Goal: Task Accomplishment & Management: Manage account settings

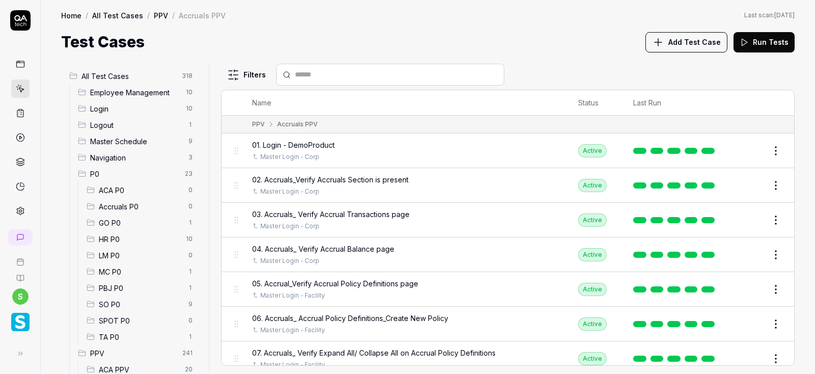
scroll to position [976, 0]
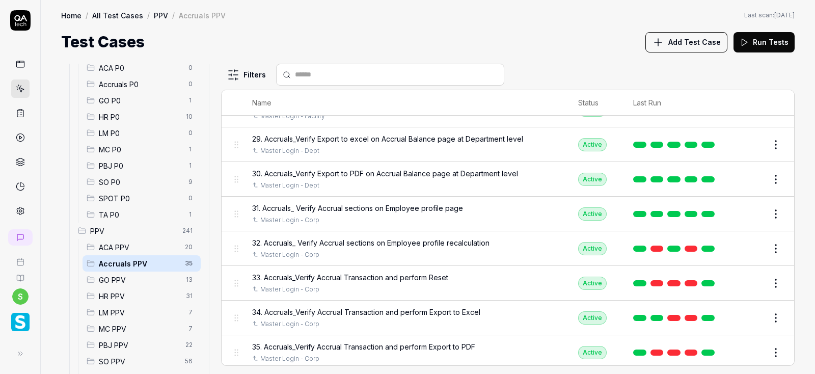
click at [17, 361] on button at bounding box center [20, 353] width 20 height 20
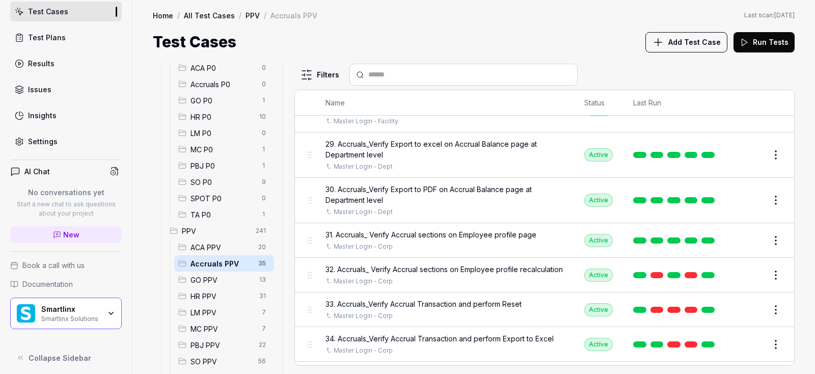
scroll to position [82, 0]
click at [108, 307] on icon "button" at bounding box center [111, 311] width 8 height 8
click at [431, 38] on div "Test Cases Add Test Case Run Tests" at bounding box center [474, 42] width 642 height 23
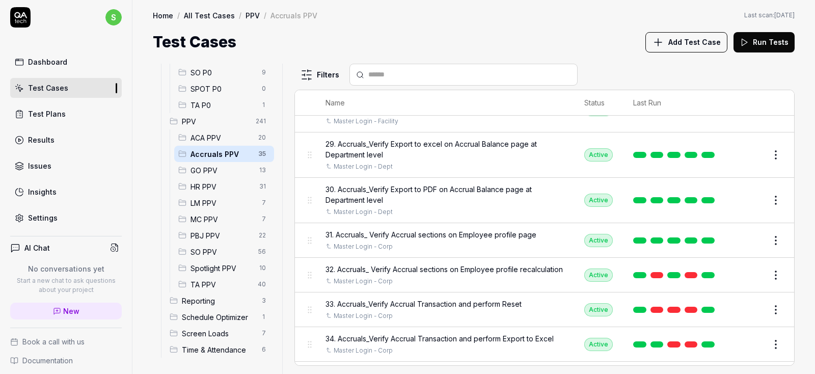
scroll to position [0, 0]
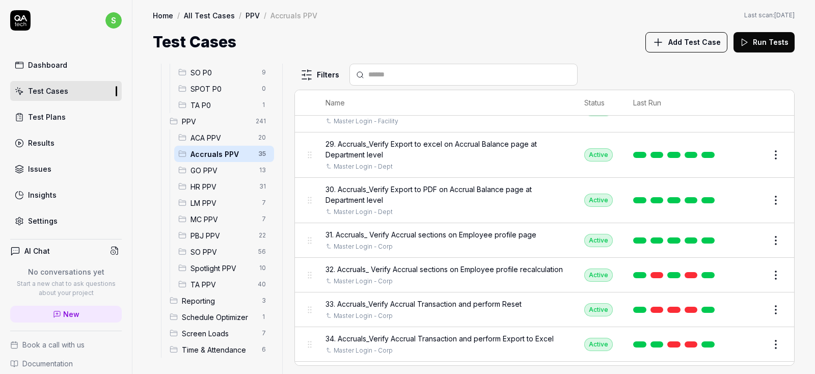
click at [52, 118] on div "Test Plans" at bounding box center [47, 117] width 38 height 11
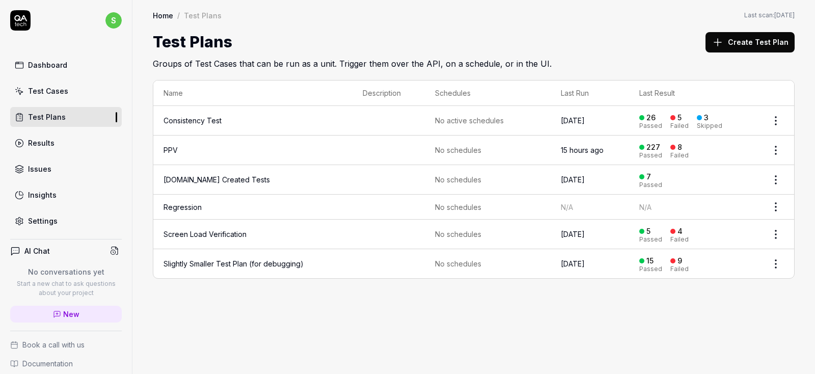
click at [776, 149] on html "s Dashboard Test Cases Test Plans Results Issues Insights Settings AI Chat No c…" at bounding box center [407, 187] width 815 height 374
click at [451, 316] on html "s Dashboard Test Cases Test Plans Results Issues Insights Settings AI Chat No c…" at bounding box center [407, 187] width 815 height 374
click at [761, 40] on button "Create Test Plan" at bounding box center [750, 42] width 89 height 20
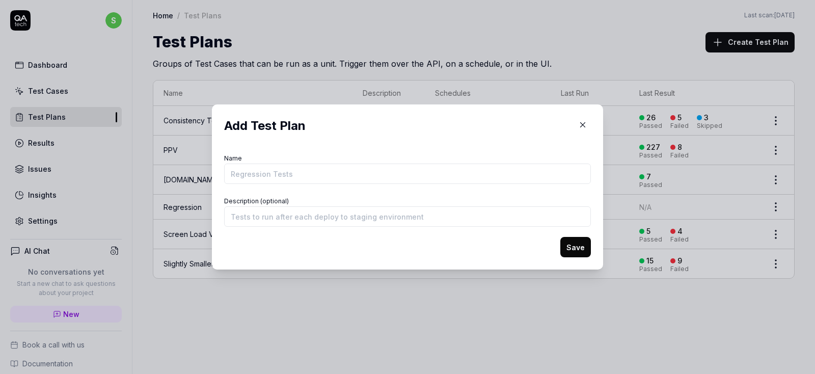
click at [350, 177] on input "Name" at bounding box center [407, 174] width 367 height 20
click at [288, 217] on input "Description (optional)" at bounding box center [407, 216] width 367 height 20
click at [287, 212] on input "Description (optional)" at bounding box center [407, 216] width 367 height 20
type input "d"
click at [581, 127] on icon "button" at bounding box center [582, 124] width 9 height 9
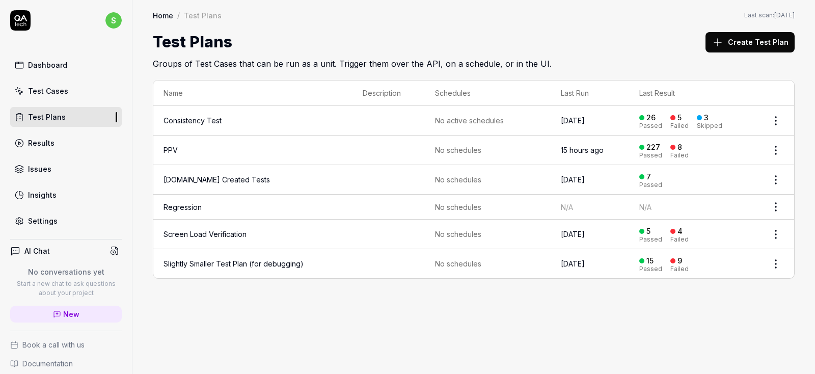
click at [777, 118] on html "s Dashboard Test Cases Test Plans Results Issues Insights Settings AI Chat No c…" at bounding box center [407, 187] width 815 height 374
click at [634, 293] on html "s Dashboard Test Cases Test Plans Results Issues Insights Settings AI Chat No c…" at bounding box center [407, 187] width 815 height 374
click at [777, 149] on html "s Dashboard Test Cases Test Plans Results Issues Insights Settings AI Chat No c…" at bounding box center [407, 187] width 815 height 374
click at [715, 238] on div "Edit" at bounding box center [733, 238] width 97 height 22
click at [51, 143] on div "Results" at bounding box center [41, 143] width 26 height 11
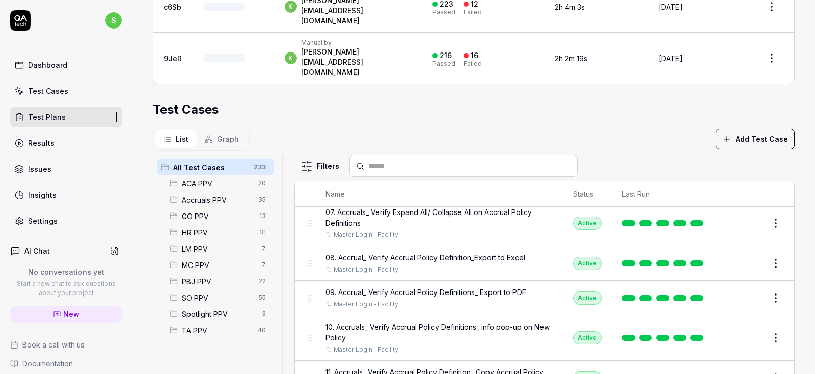
scroll to position [978, 0]
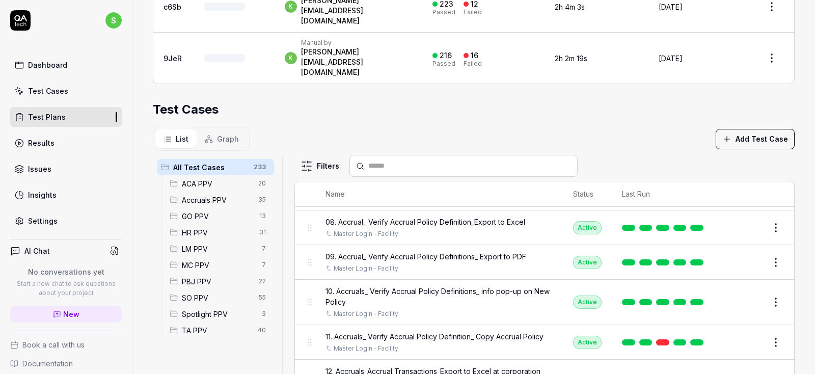
click at [201, 195] on span "Accruals PPV" at bounding box center [217, 200] width 70 height 11
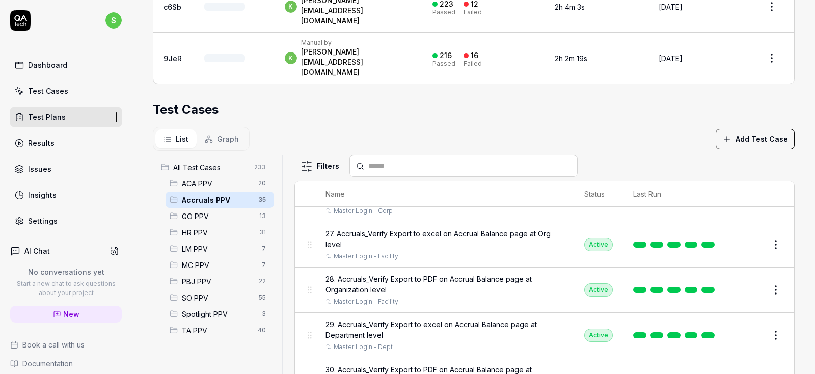
scroll to position [269, 0]
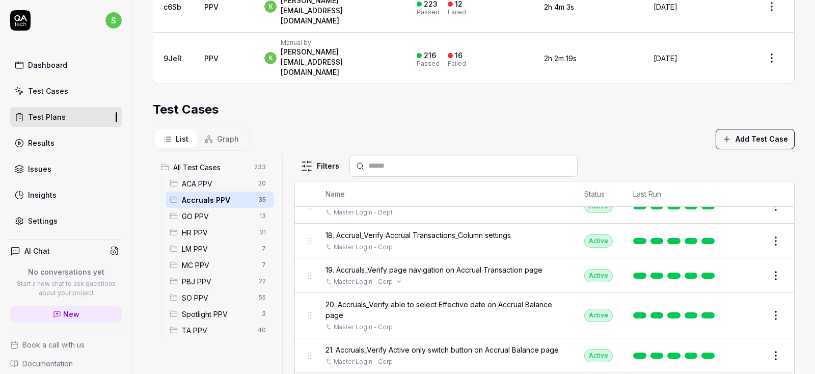
scroll to position [856, 0]
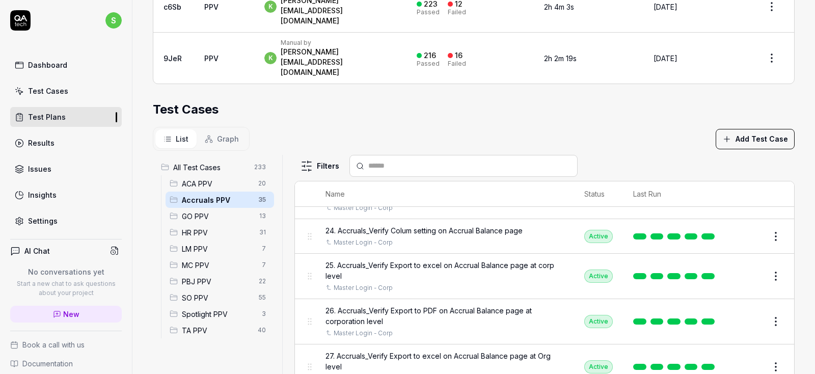
click at [224, 134] on span "Graph" at bounding box center [228, 139] width 22 height 11
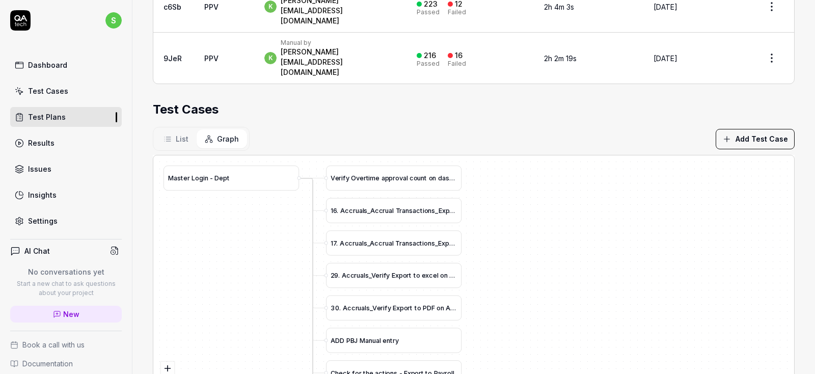
click at [35, 146] on div "Results" at bounding box center [41, 143] width 26 height 11
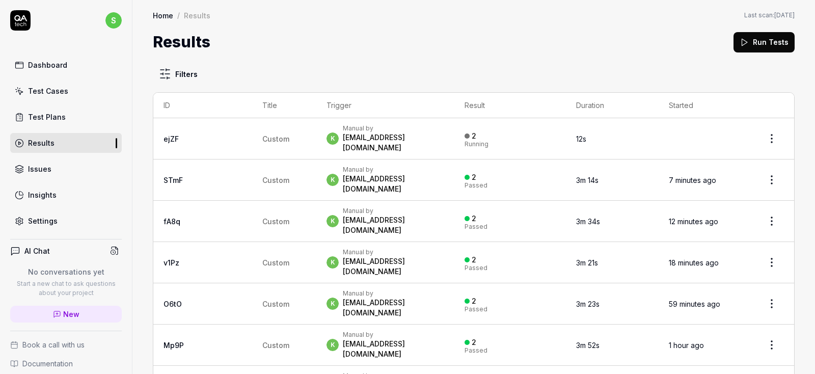
click at [775, 143] on body "s Dashboard Test Cases Test Plans Results Issues Insights Settings AI Chat No c…" at bounding box center [407, 187] width 815 height 374
click at [497, 63] on html "s Dashboard Test Cases Test Plans Results Issues Insights Settings AI Chat No c…" at bounding box center [407, 187] width 815 height 374
click at [45, 93] on div "Test Cases" at bounding box center [48, 91] width 40 height 11
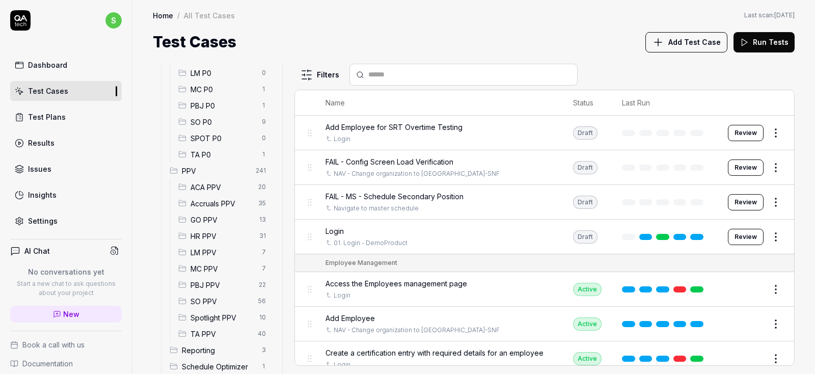
scroll to position [183, 0]
click at [226, 178] on div "ACA PPV 20" at bounding box center [224, 186] width 100 height 16
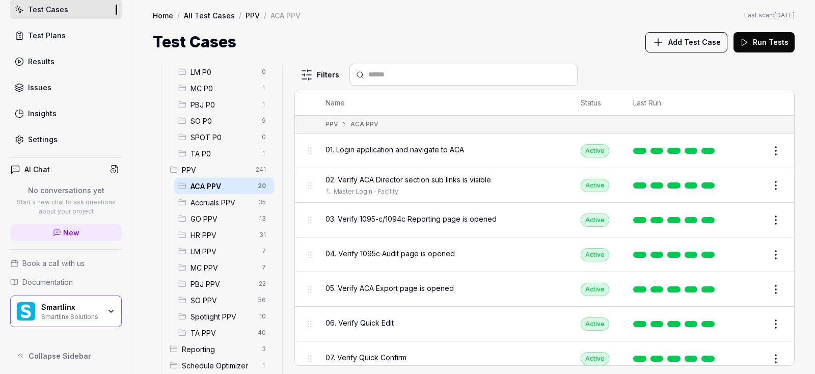
scroll to position [82, 0]
click at [60, 356] on span "Collapse Sidebar" at bounding box center [60, 356] width 63 height 11
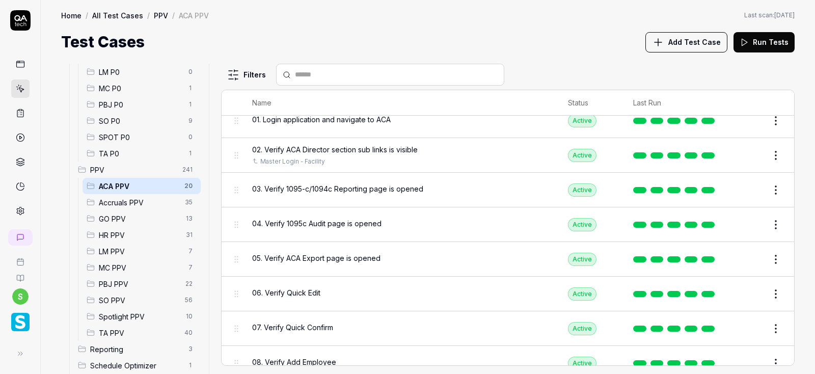
scroll to position [0, 0]
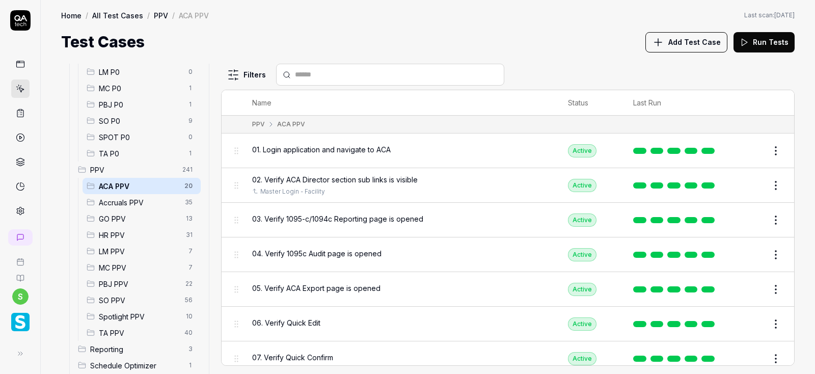
click at [338, 152] on span "01. Login application and navigate to ACA" at bounding box center [321, 149] width 139 height 11
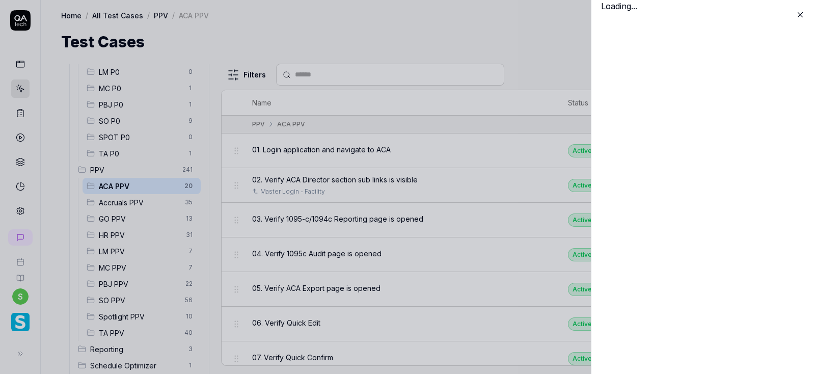
scroll to position [183, 0]
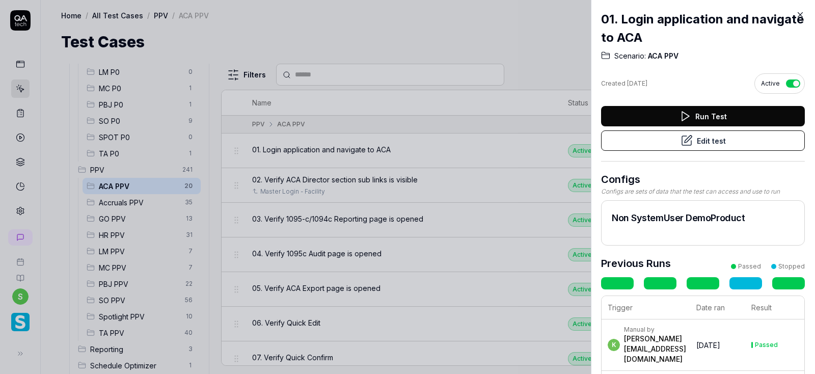
click at [711, 142] on button "Edit test" at bounding box center [703, 140] width 204 height 20
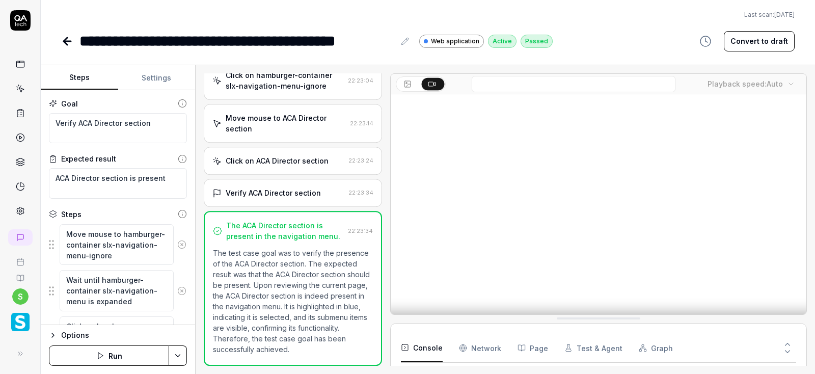
scroll to position [292, 0]
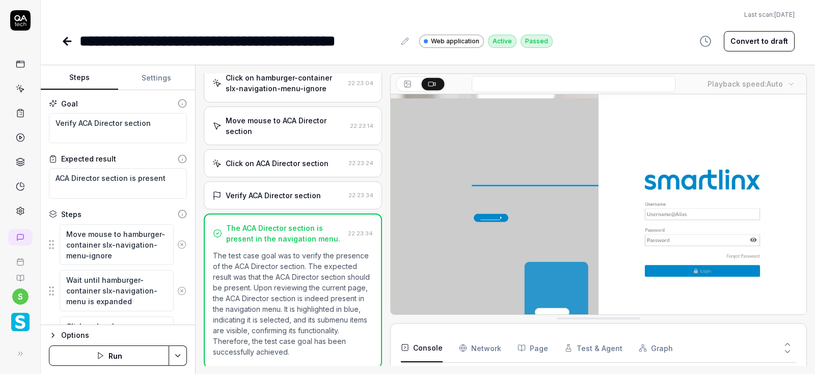
type textarea "*"
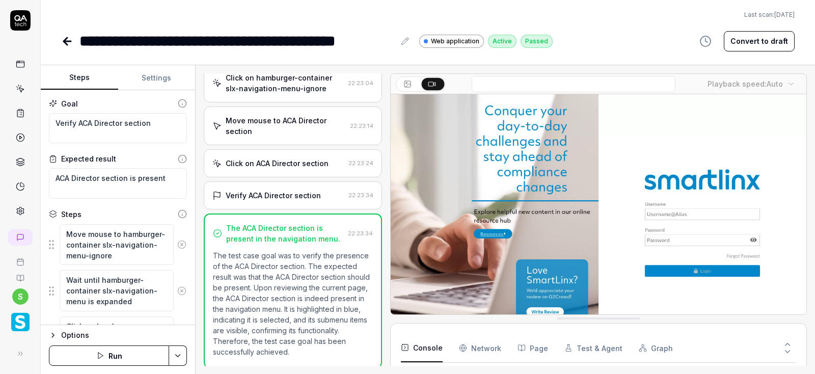
click at [158, 78] on button "Settings" at bounding box center [156, 78] width 77 height 24
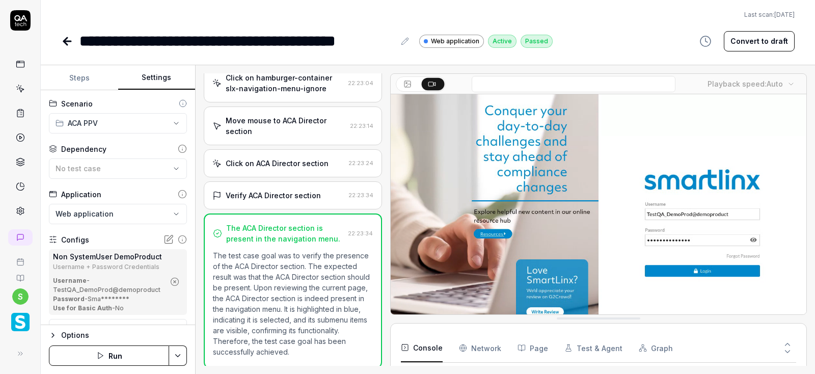
click at [172, 284] on circle "button" at bounding box center [175, 282] width 8 height 8
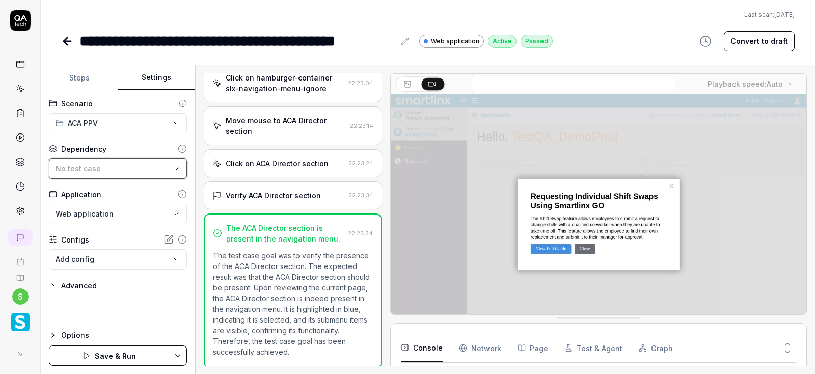
click at [109, 166] on div "No test case" at bounding box center [113, 168] width 115 height 11
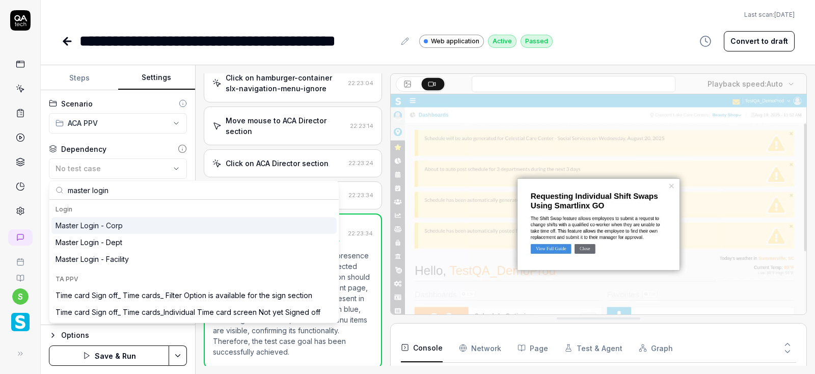
type input "master login"
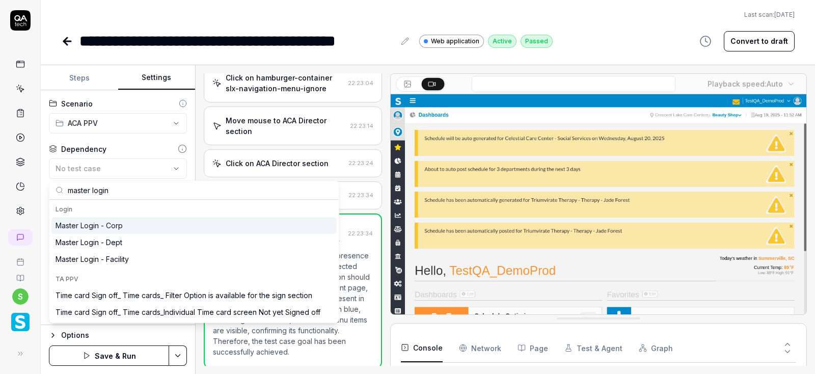
click at [121, 224] on div "Master Login - Corp" at bounding box center [89, 225] width 67 height 11
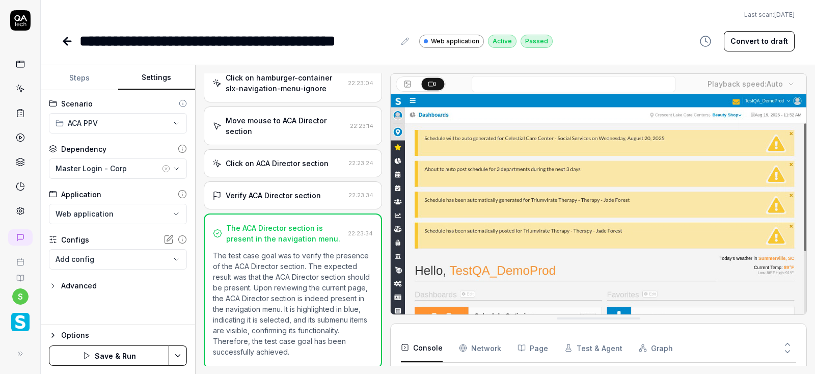
click at [180, 352] on html "**********" at bounding box center [407, 187] width 815 height 374
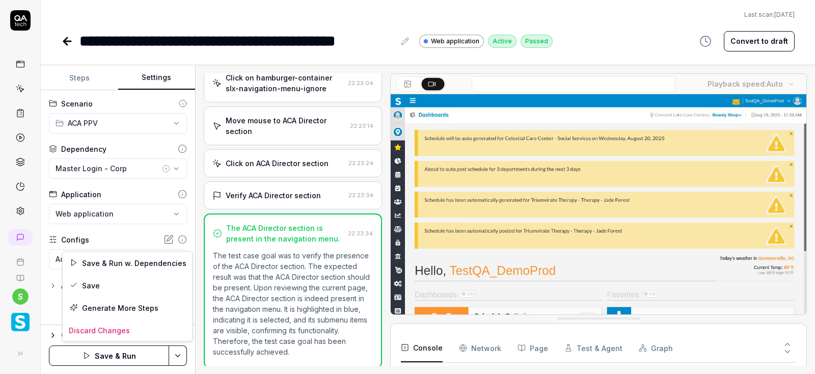
scroll to position [46, 0]
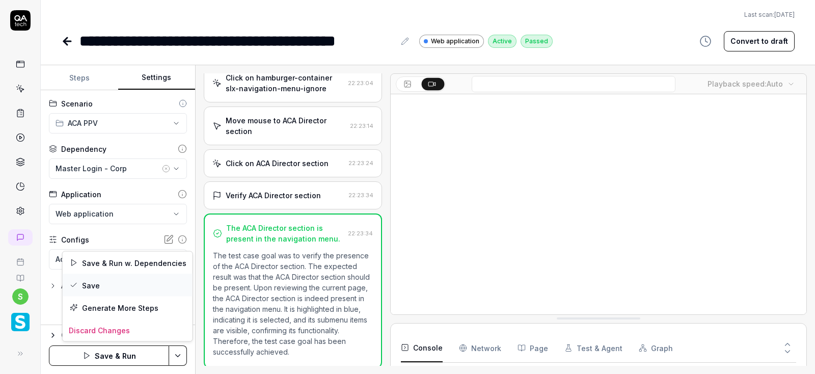
click at [91, 285] on div "Save" at bounding box center [128, 285] width 130 height 22
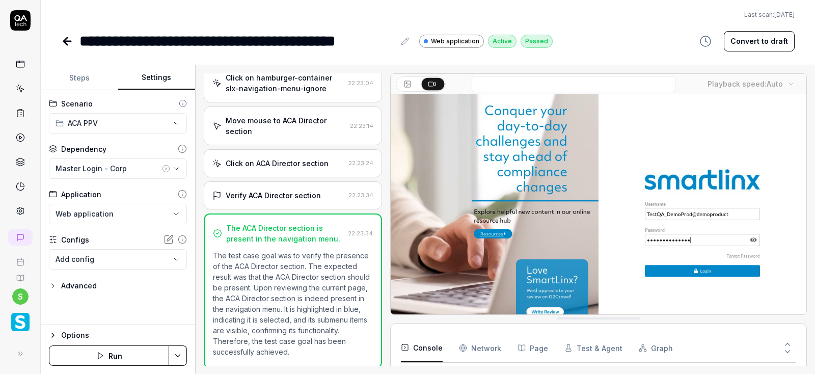
click at [110, 359] on button "Run" at bounding box center [109, 355] width 120 height 20
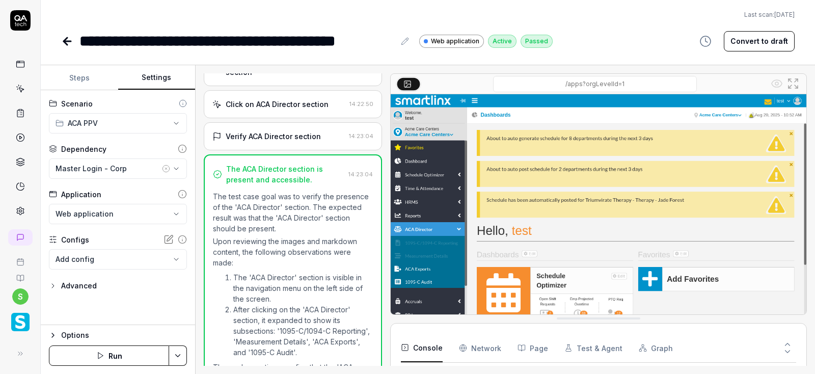
scroll to position [217, 0]
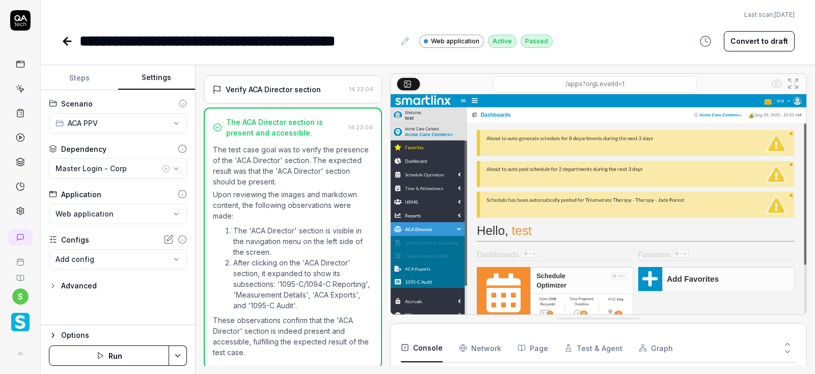
click at [65, 42] on icon at bounding box center [66, 41] width 4 height 7
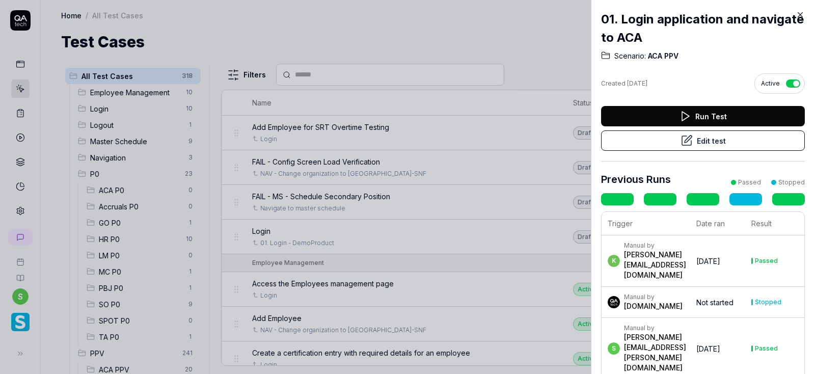
click at [800, 13] on icon at bounding box center [800, 14] width 9 height 9
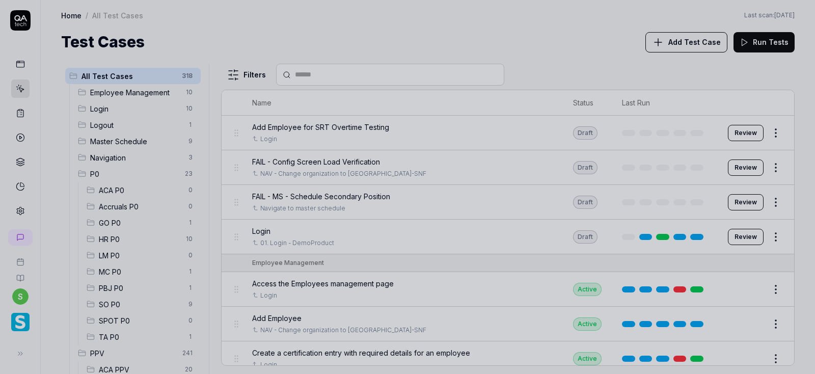
click at [526, 42] on div at bounding box center [407, 187] width 815 height 374
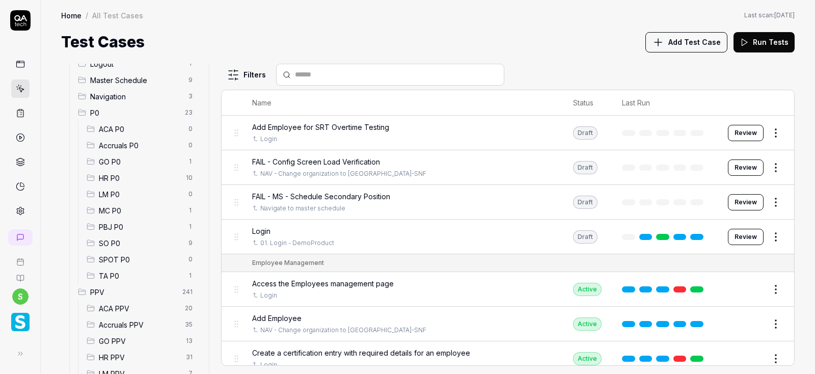
scroll to position [122, 0]
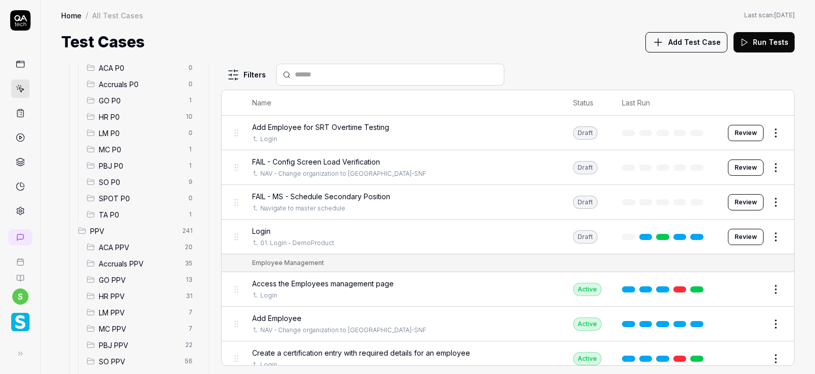
click at [132, 259] on span "Accruals PPV" at bounding box center [139, 263] width 80 height 11
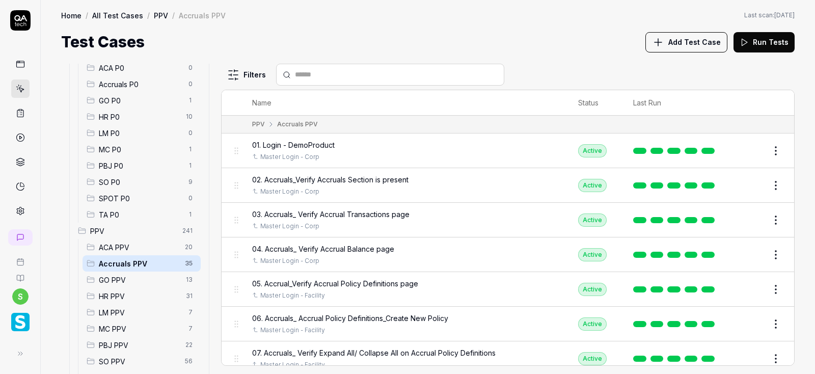
click at [124, 241] on div "ACA PPV 20" at bounding box center [142, 247] width 118 height 16
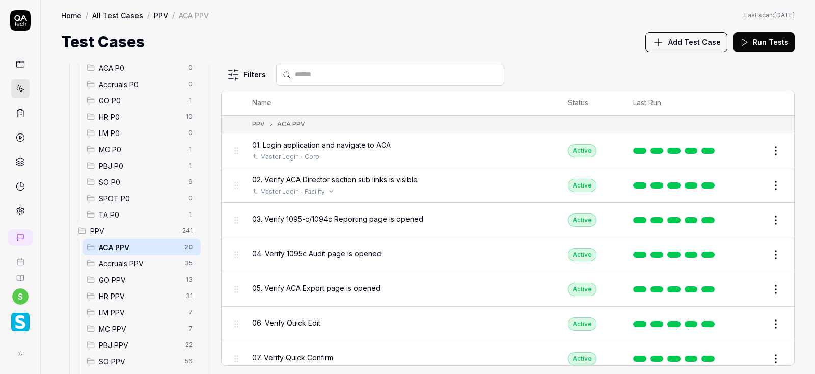
click at [354, 188] on div "Master Login - Facility" at bounding box center [400, 191] width 296 height 9
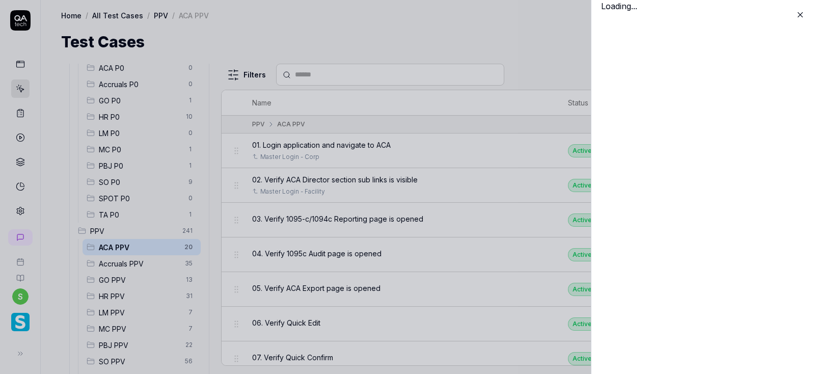
scroll to position [122, 0]
click at [749, 182] on div "Loading..." at bounding box center [703, 187] width 224 height 374
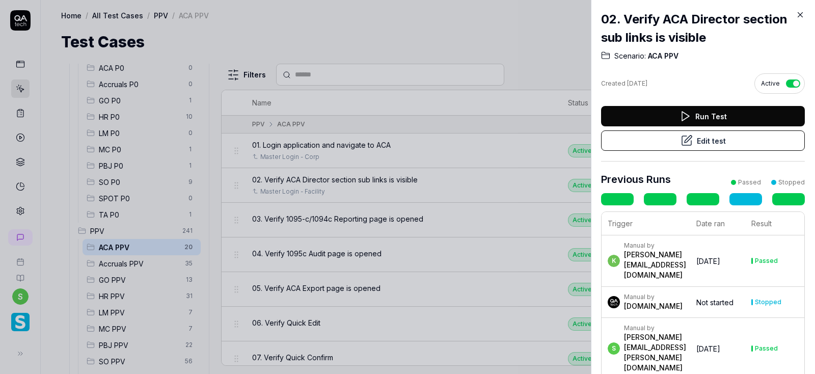
click at [734, 138] on button "Edit test" at bounding box center [703, 140] width 204 height 20
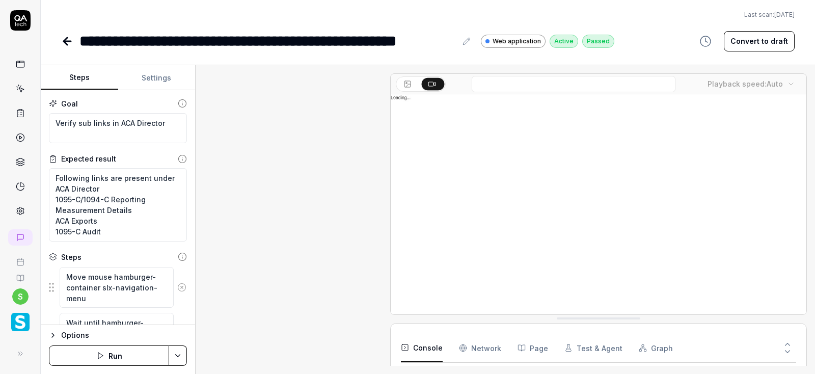
scroll to position [227, 0]
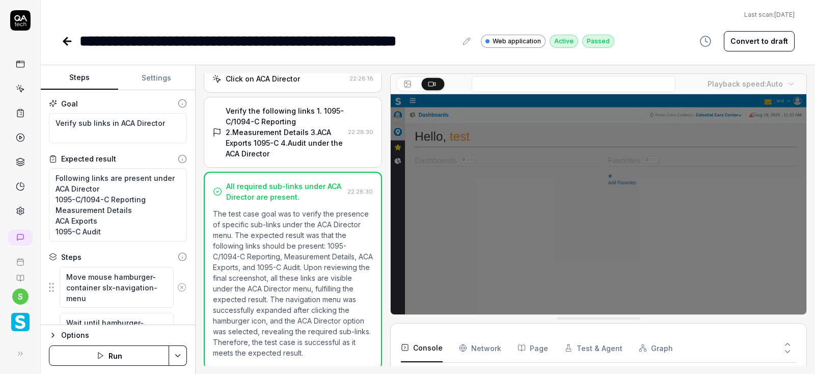
click at [70, 38] on icon at bounding box center [67, 41] width 12 height 12
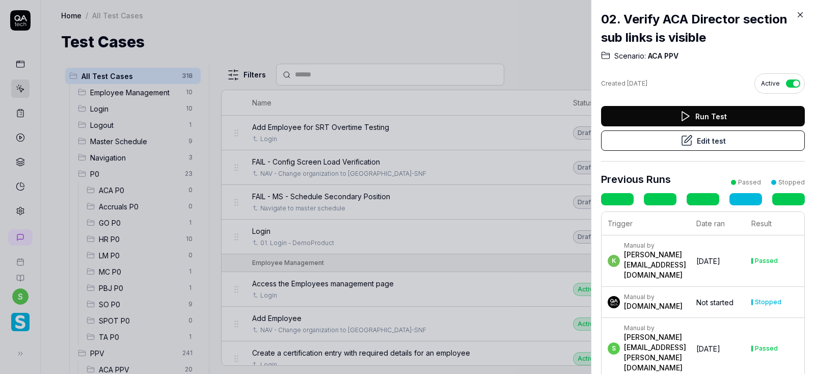
click at [720, 136] on button "Edit test" at bounding box center [703, 140] width 204 height 20
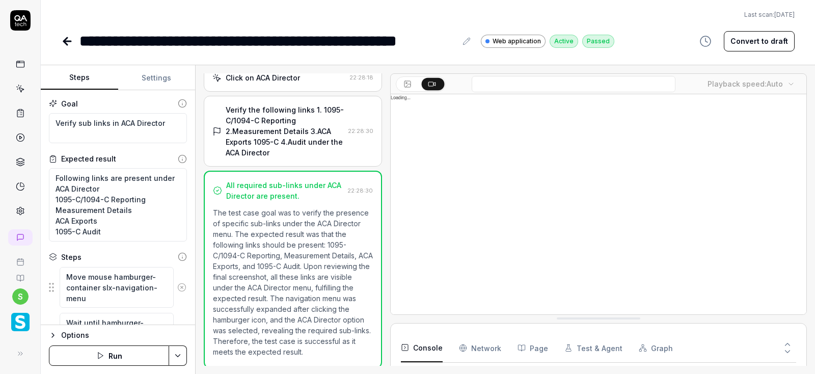
scroll to position [227, 0]
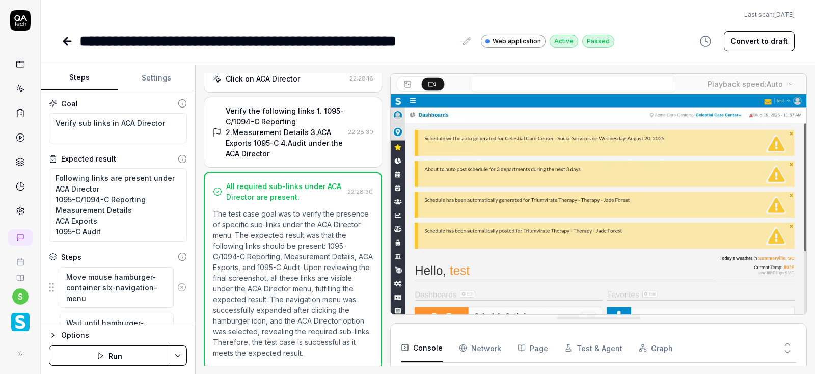
click at [162, 77] on button "Settings" at bounding box center [156, 78] width 77 height 24
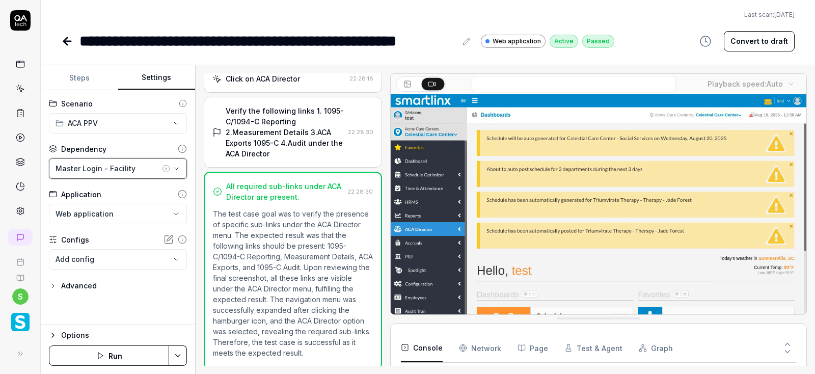
click at [178, 166] on icon "button" at bounding box center [176, 169] width 8 height 8
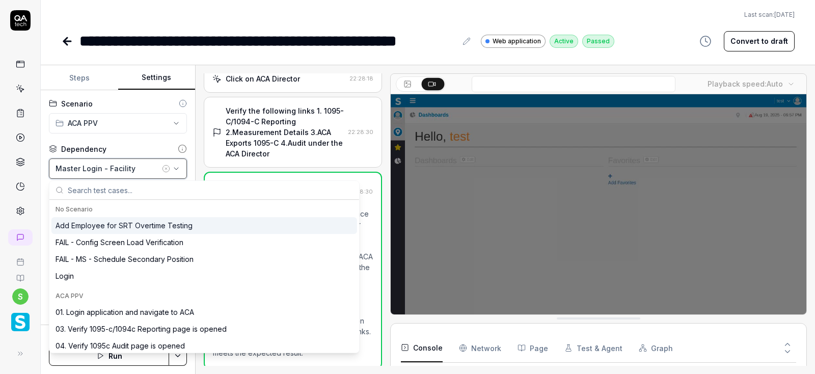
click at [126, 165] on div "Master Login - Facility" at bounding box center [108, 168] width 104 height 11
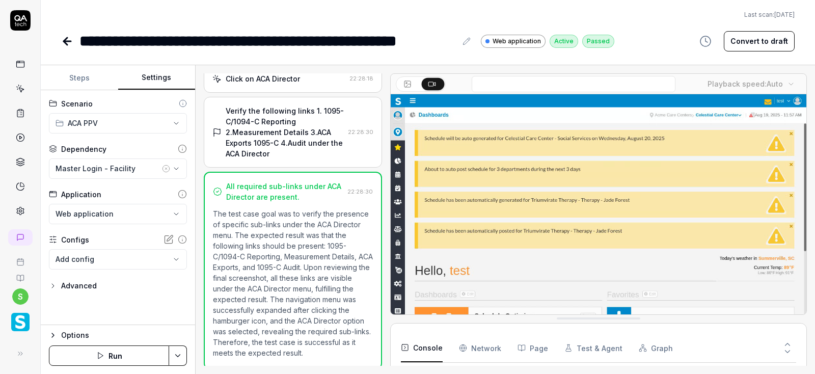
click at [116, 356] on button "Run" at bounding box center [109, 355] width 120 height 20
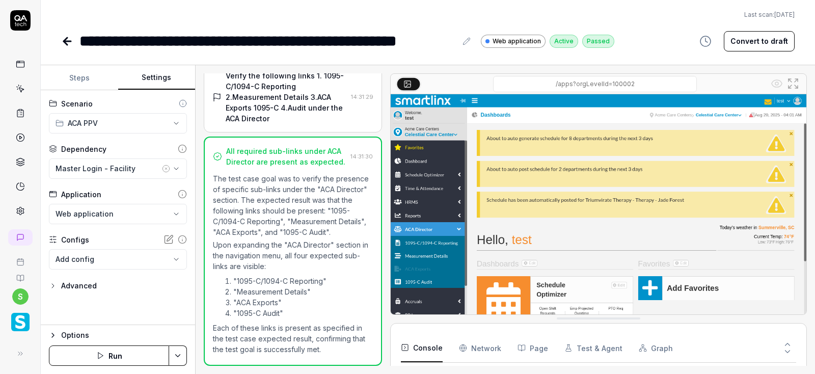
scroll to position [142, 0]
click at [66, 39] on icon at bounding box center [66, 41] width 4 height 7
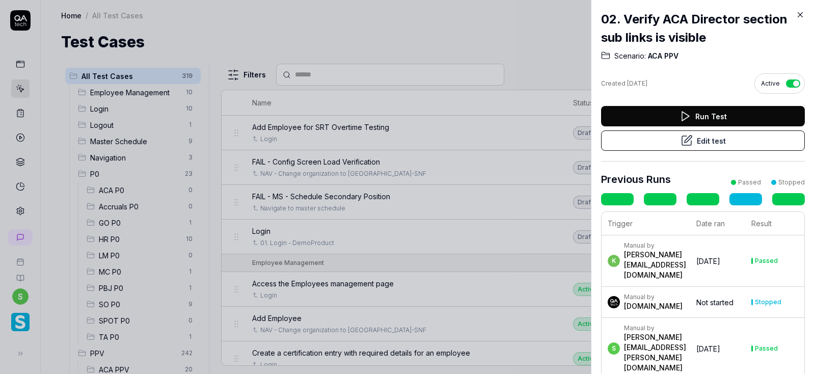
click at [801, 14] on icon at bounding box center [801, 15] width 5 height 5
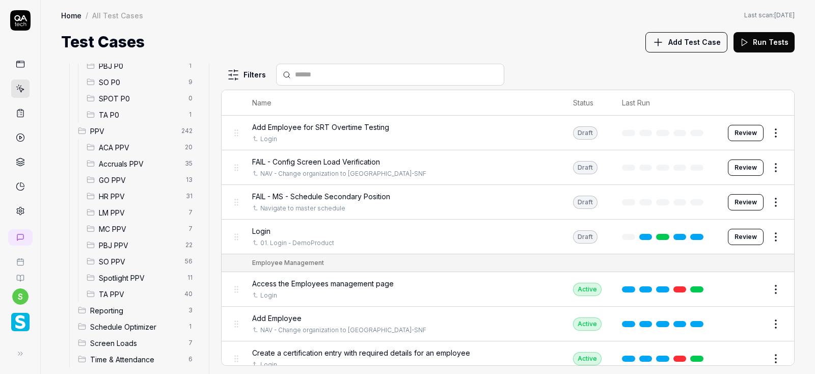
scroll to position [232, 0]
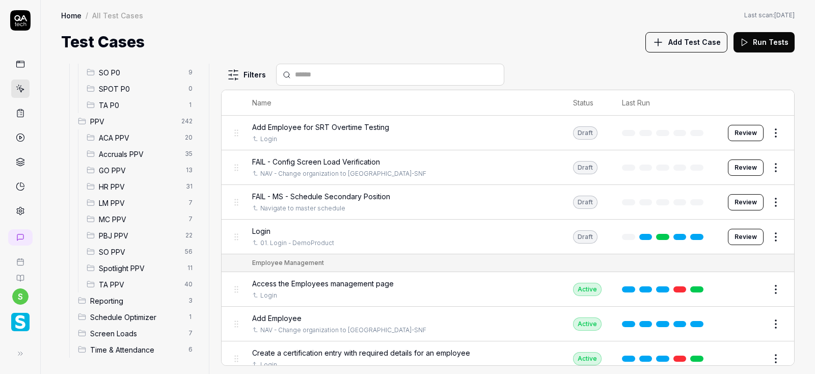
click at [129, 139] on span "ACA PPV" at bounding box center [139, 137] width 80 height 11
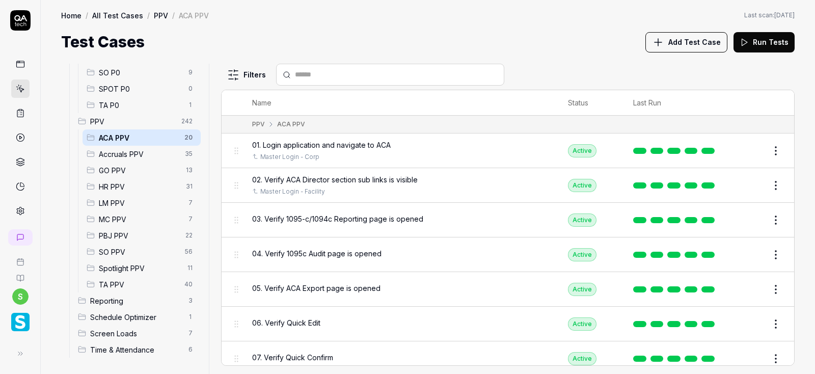
click at [751, 215] on button "Edit" at bounding box center [751, 220] width 24 height 16
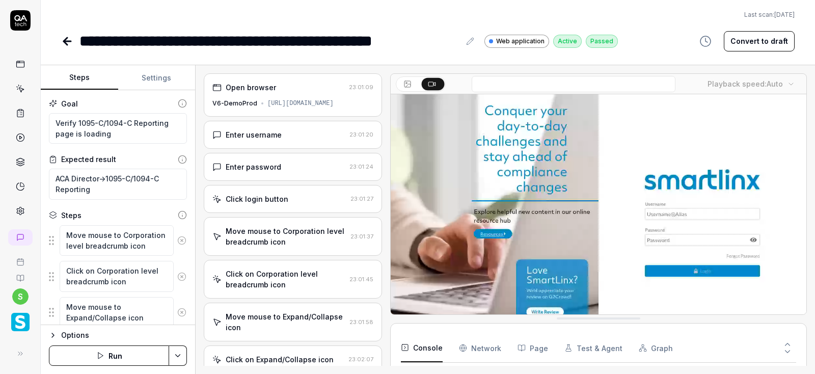
type textarea "*"
click at [152, 77] on button "Settings" at bounding box center [156, 78] width 77 height 24
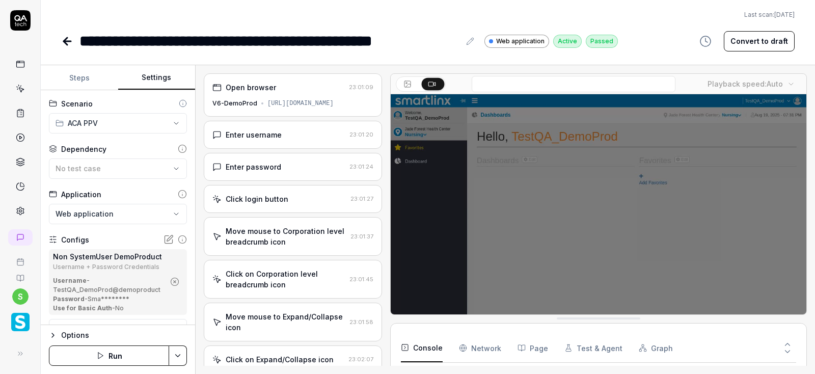
click at [175, 279] on icon "button" at bounding box center [174, 281] width 9 height 9
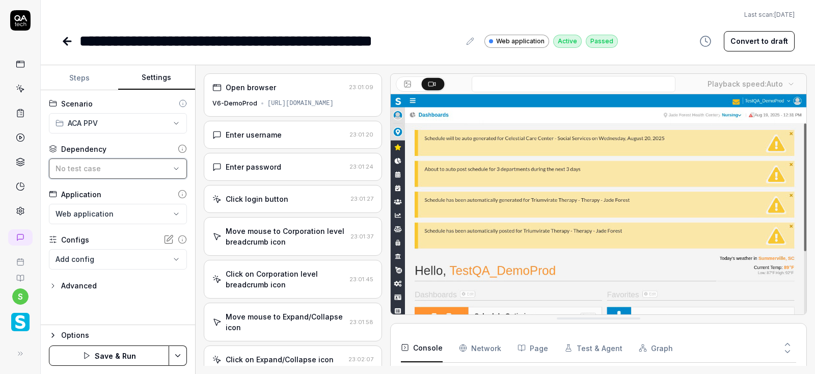
click at [137, 169] on div "No test case" at bounding box center [113, 168] width 115 height 11
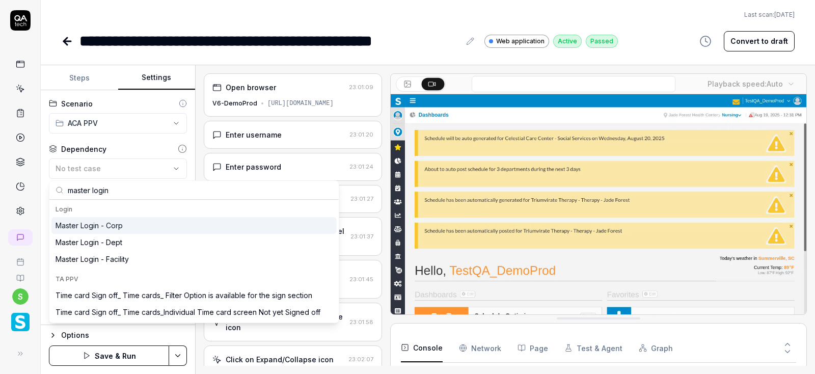
type input "master login"
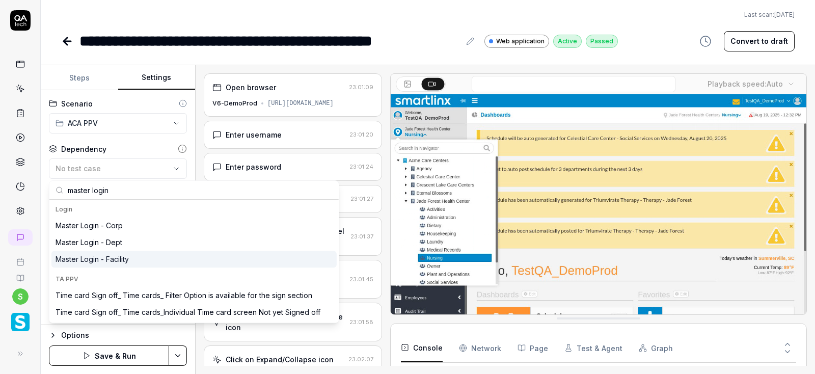
click at [119, 263] on div "Master Login - Facility" at bounding box center [92, 259] width 73 height 11
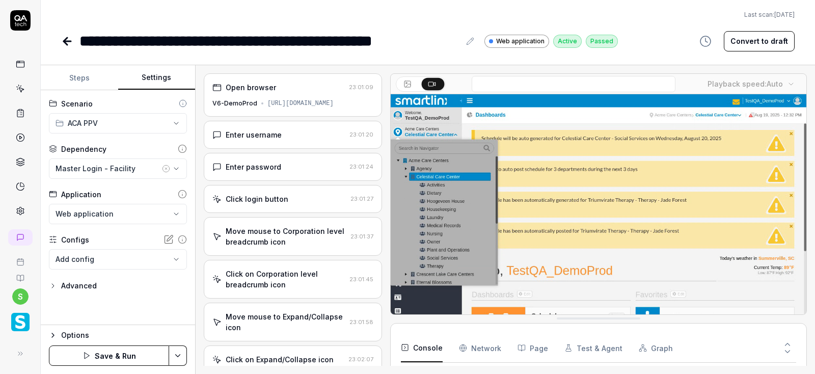
scroll to position [95, 0]
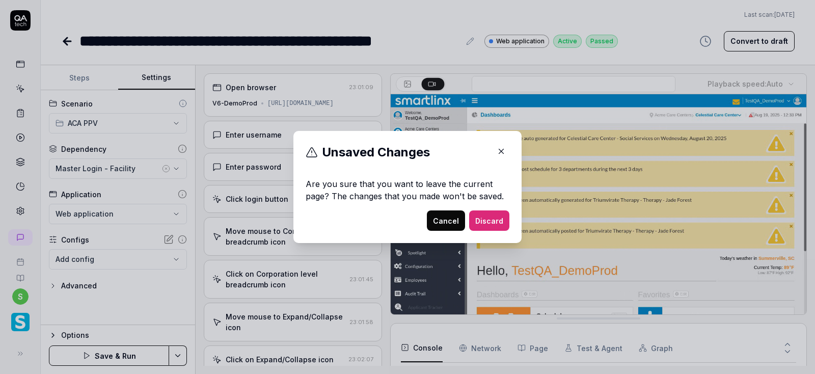
click at [450, 218] on button "Cancel" at bounding box center [446, 220] width 38 height 20
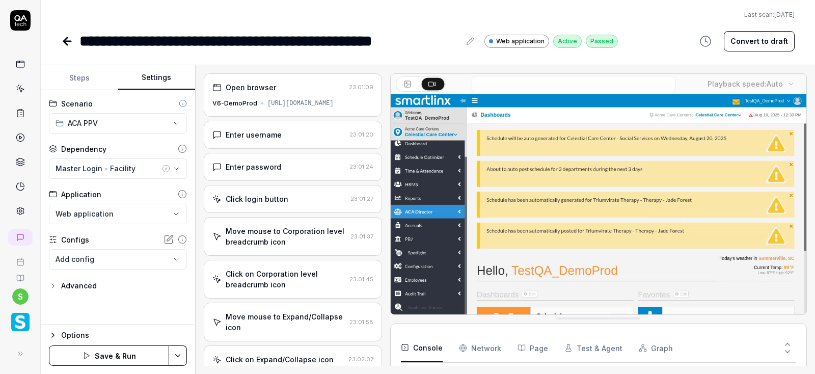
click at [182, 353] on html "**********" at bounding box center [407, 187] width 815 height 374
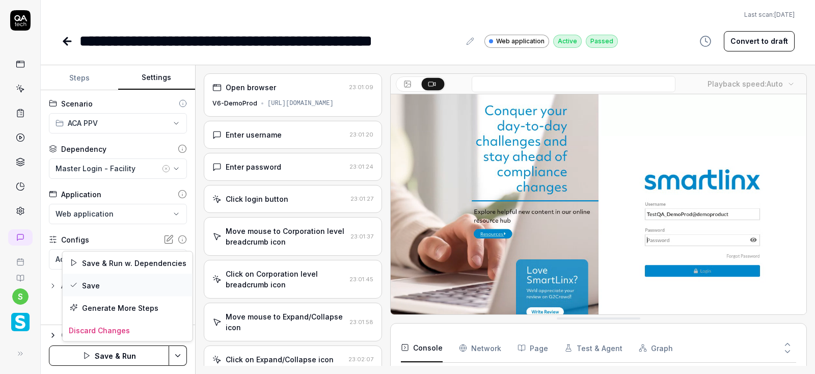
click at [94, 283] on div "Save" at bounding box center [128, 285] width 130 height 22
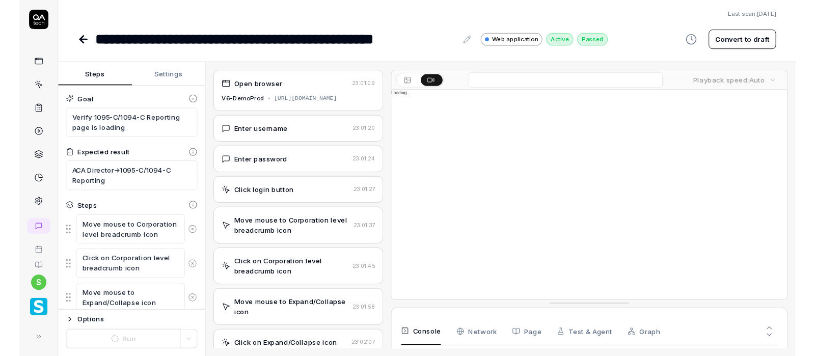
scroll to position [626, 0]
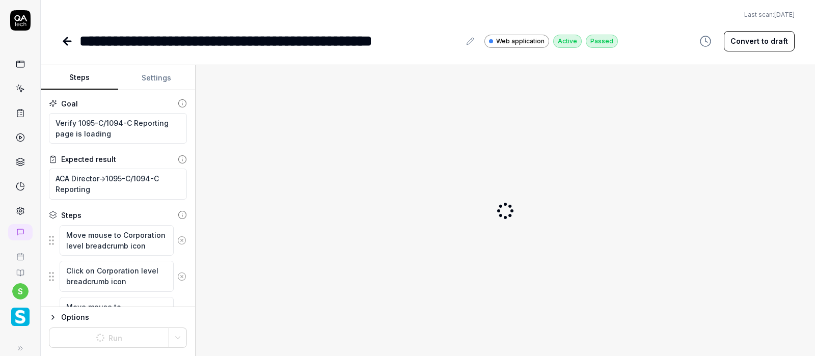
type textarea "*"
